Goal: Information Seeking & Learning: Learn about a topic

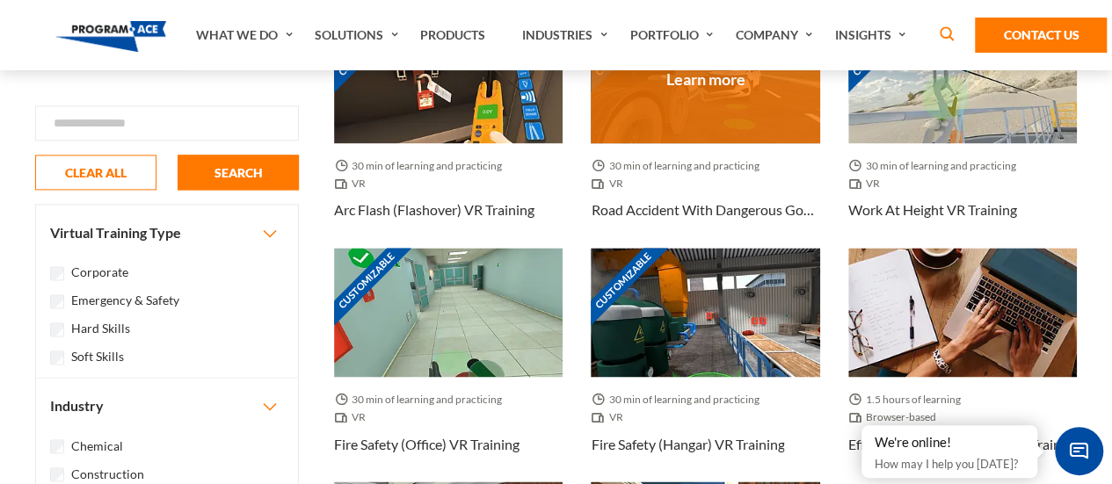
scroll to position [1318, 0]
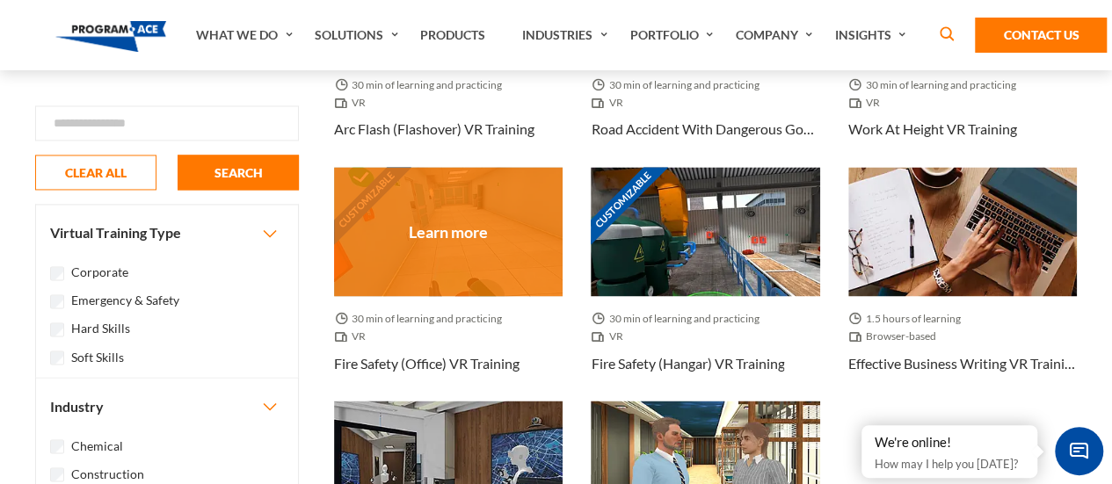
click at [518, 258] on div "Customizable" at bounding box center [448, 231] width 228 height 128
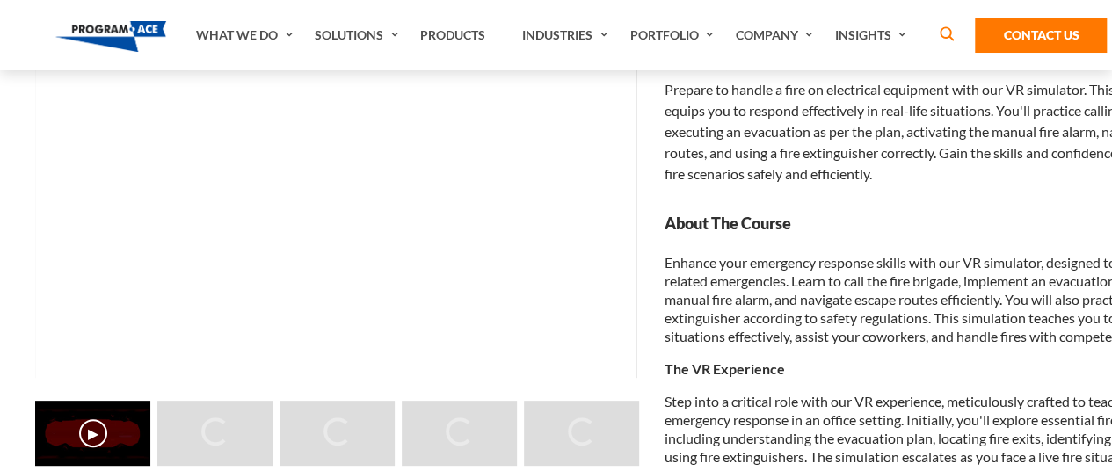
scroll to position [176, 0]
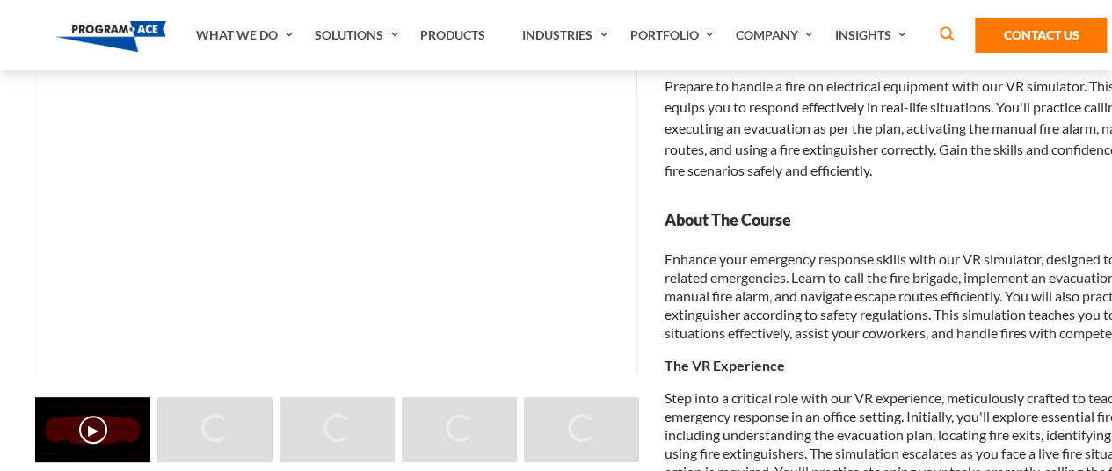
click at [95, 430] on button "▶" at bounding box center [93, 430] width 28 height 28
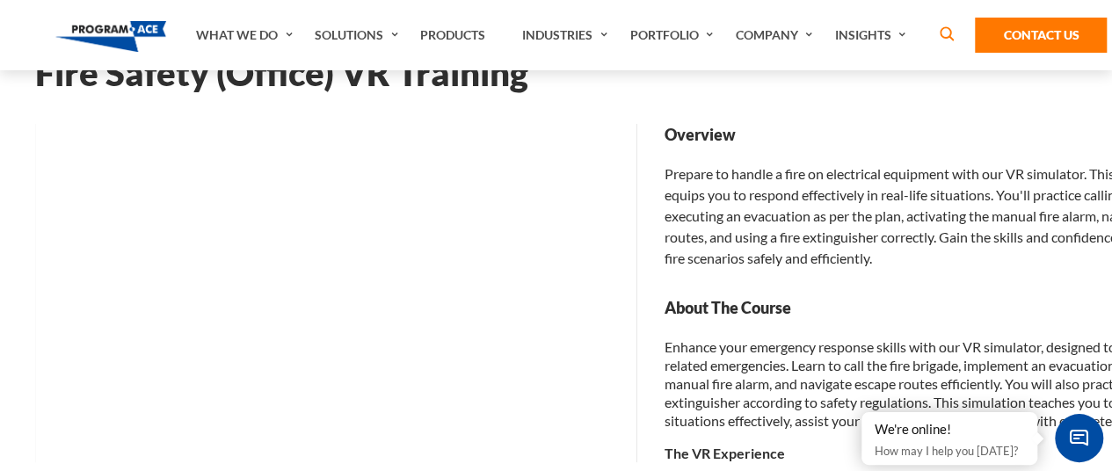
scroll to position [264, 0]
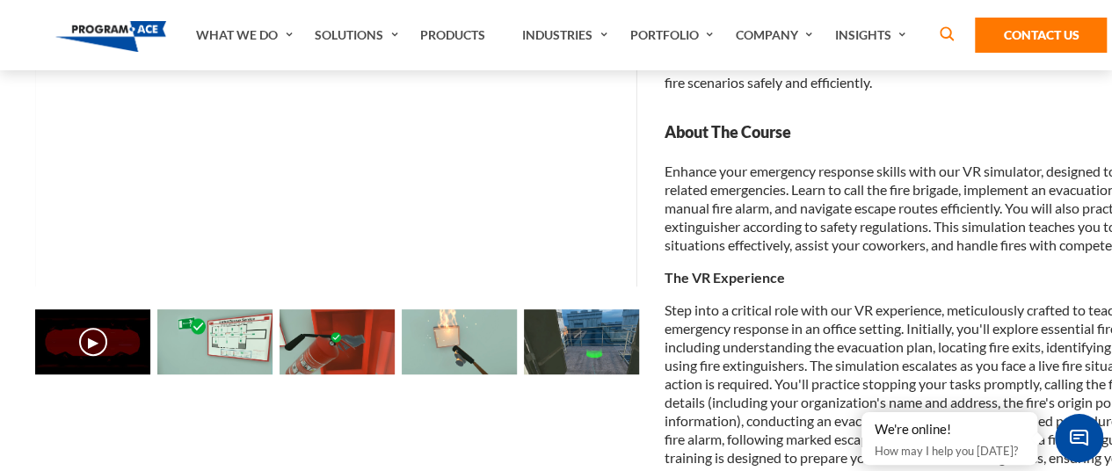
click at [219, 354] on img at bounding box center [214, 341] width 115 height 65
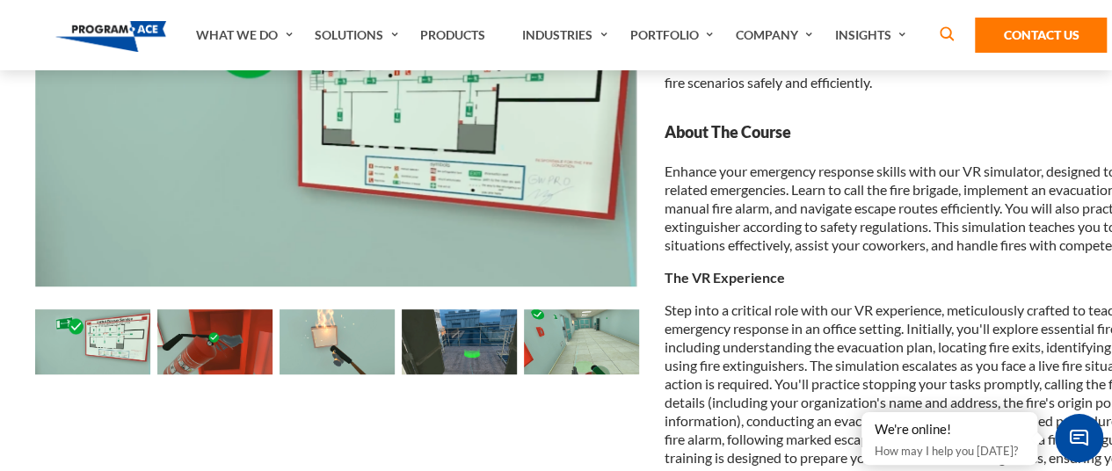
click at [277, 339] on div "▶ ▶" at bounding box center [337, 344] width 2077 height 70
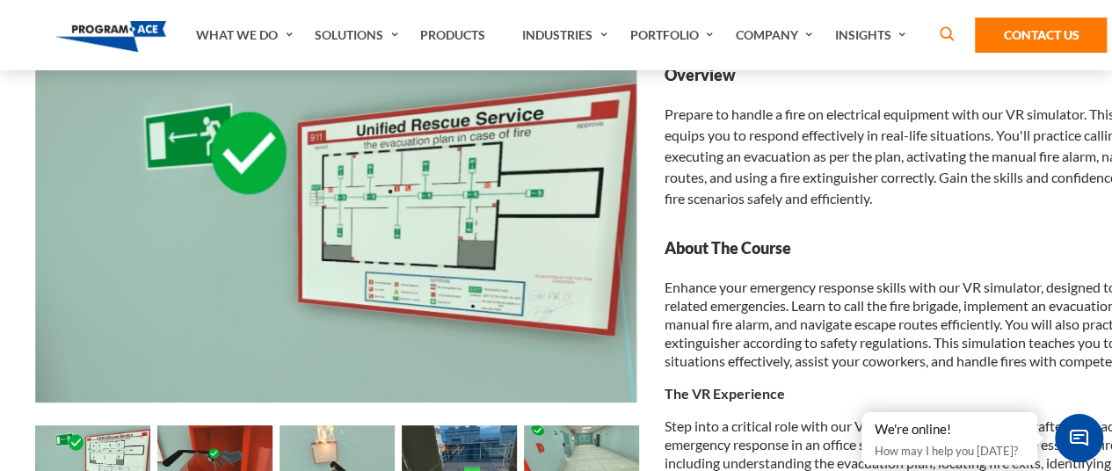
scroll to position [176, 0]
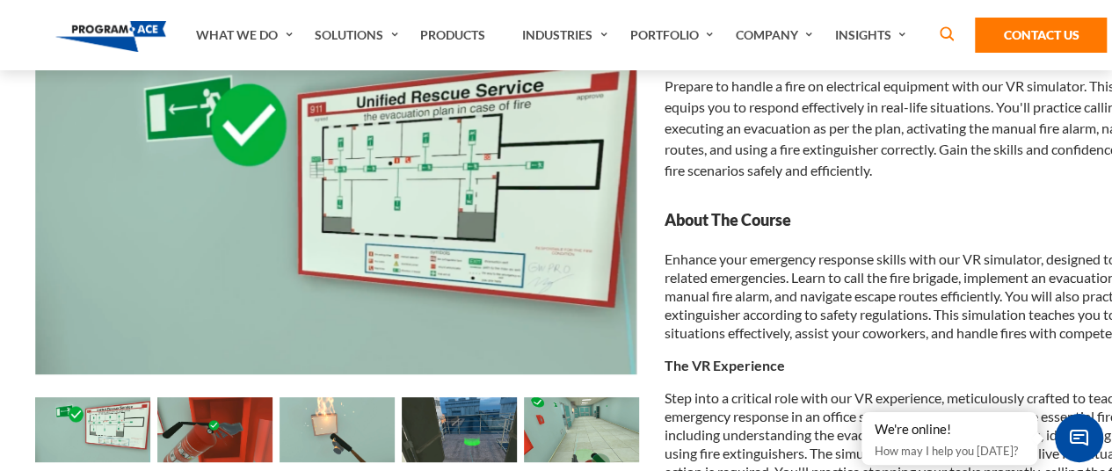
click at [261, 440] on img at bounding box center [214, 429] width 115 height 65
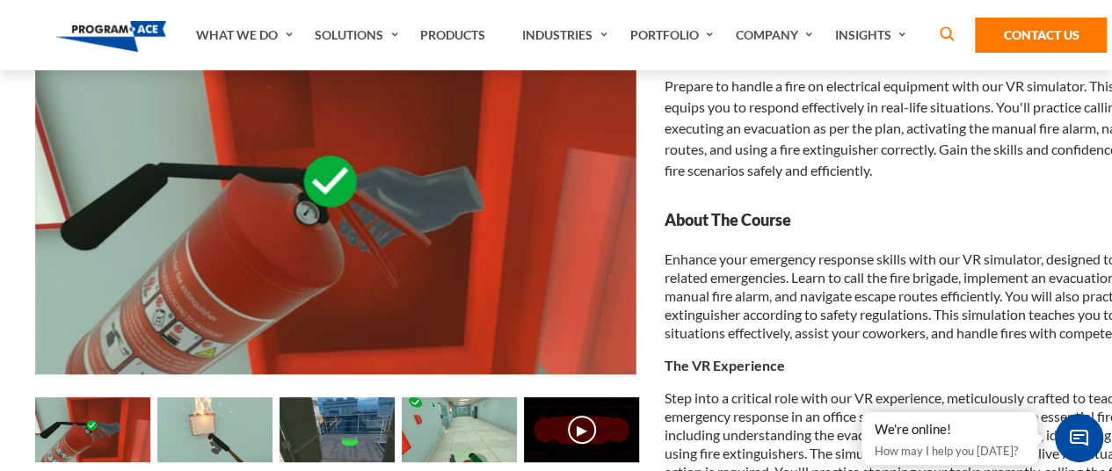
click at [230, 431] on img at bounding box center [214, 429] width 115 height 65
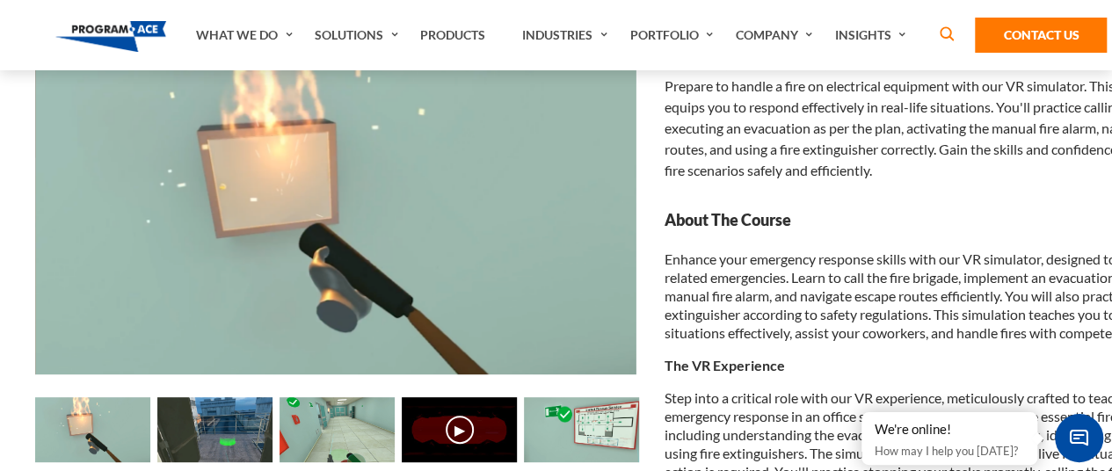
click at [238, 431] on img at bounding box center [214, 429] width 115 height 65
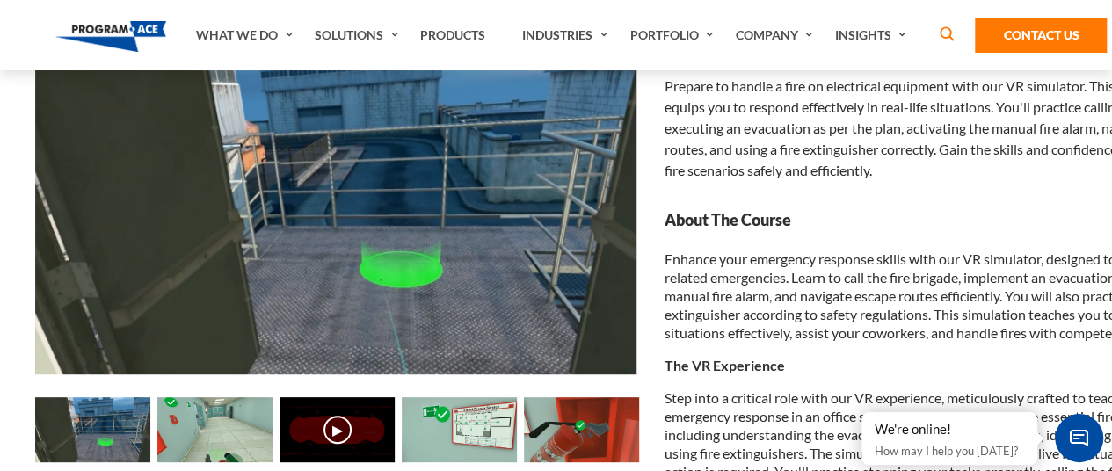
click at [257, 425] on img at bounding box center [214, 429] width 115 height 65
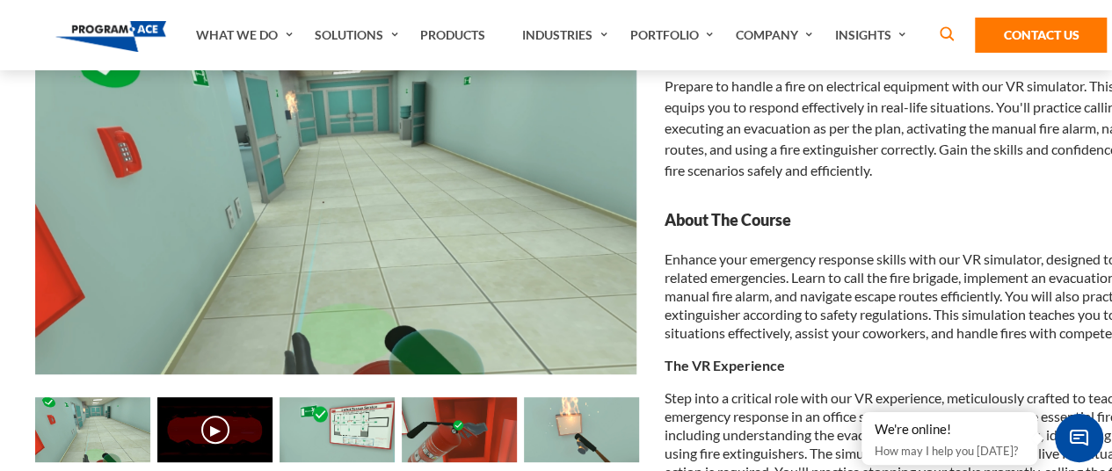
click at [296, 420] on img at bounding box center [336, 429] width 115 height 65
